Goal: Find specific page/section: Find specific page/section

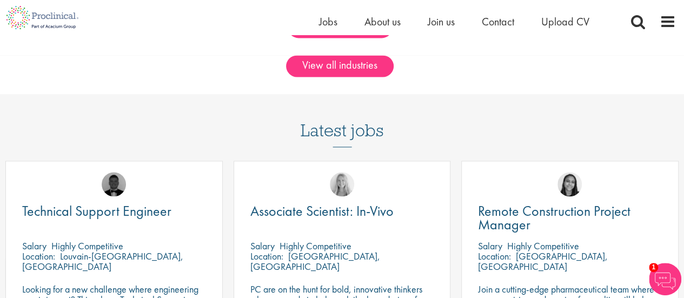
scroll to position [811, 0]
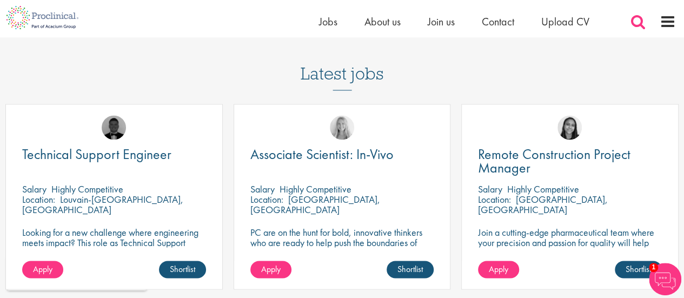
click at [635, 23] on span at bounding box center [638, 22] width 16 height 16
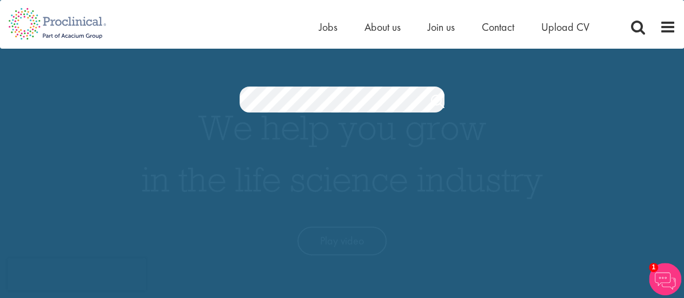
scroll to position [0, 0]
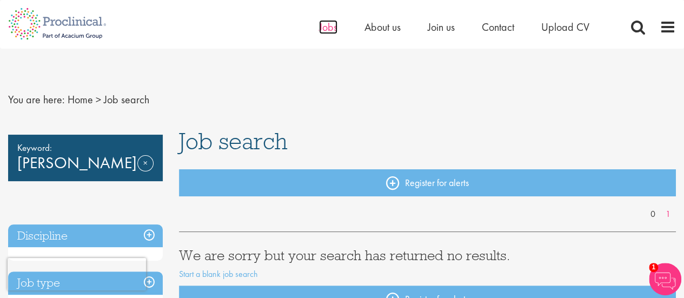
click at [328, 29] on span "Jobs" at bounding box center [328, 27] width 18 height 14
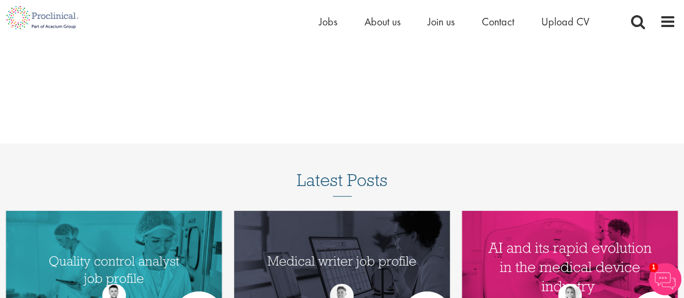
scroll to position [1081, 0]
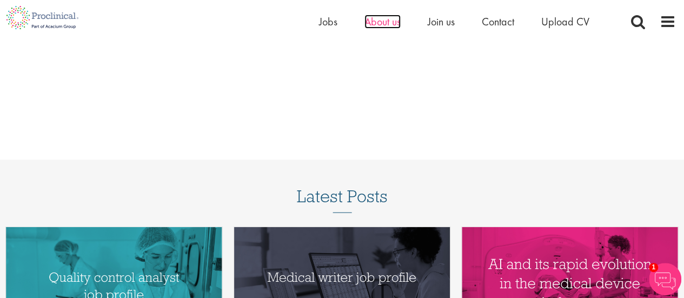
click at [370, 21] on span "About us" at bounding box center [382, 22] width 36 height 14
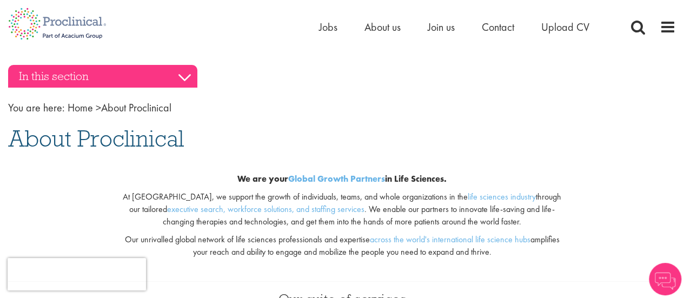
click at [170, 75] on h3 "In this section" at bounding box center [102, 76] width 189 height 23
click at [187, 74] on h3 "In this section" at bounding box center [102, 76] width 189 height 23
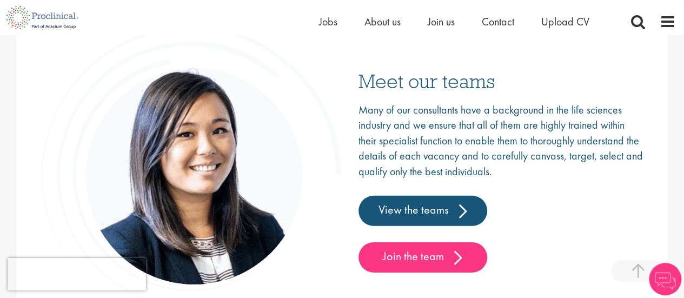
scroll to position [1568, 0]
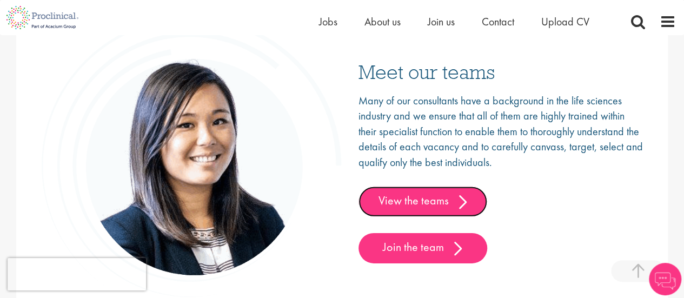
click at [429, 204] on link "View the teams" at bounding box center [423, 202] width 129 height 30
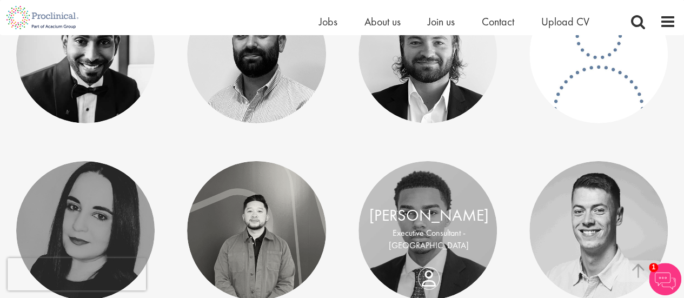
scroll to position [1784, 0]
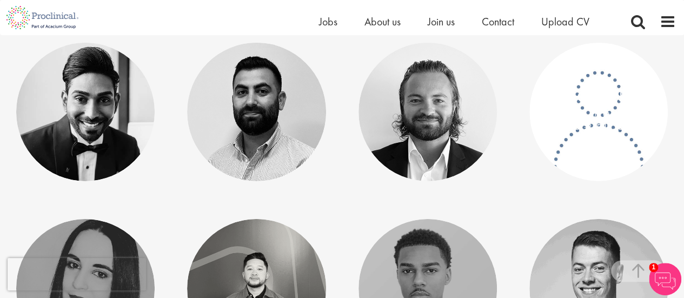
click at [602, 112] on p "Manager, US Operations - [GEOGRAPHIC_DATA]" at bounding box center [600, 121] width 120 height 25
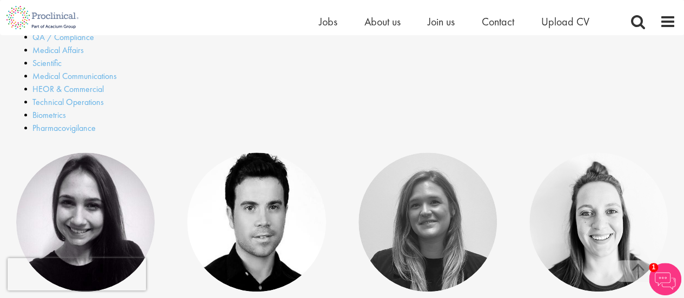
scroll to position [379, 0]
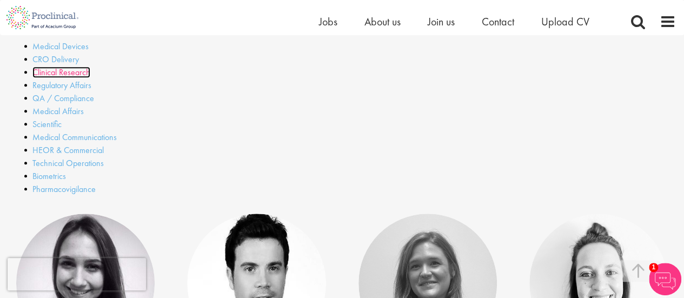
click at [69, 74] on link "Clinical Research" at bounding box center [61, 72] width 58 height 11
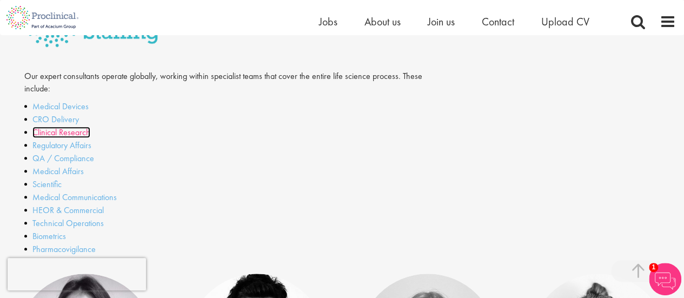
scroll to position [270, 0]
